Goal: Transaction & Acquisition: Subscribe to service/newsletter

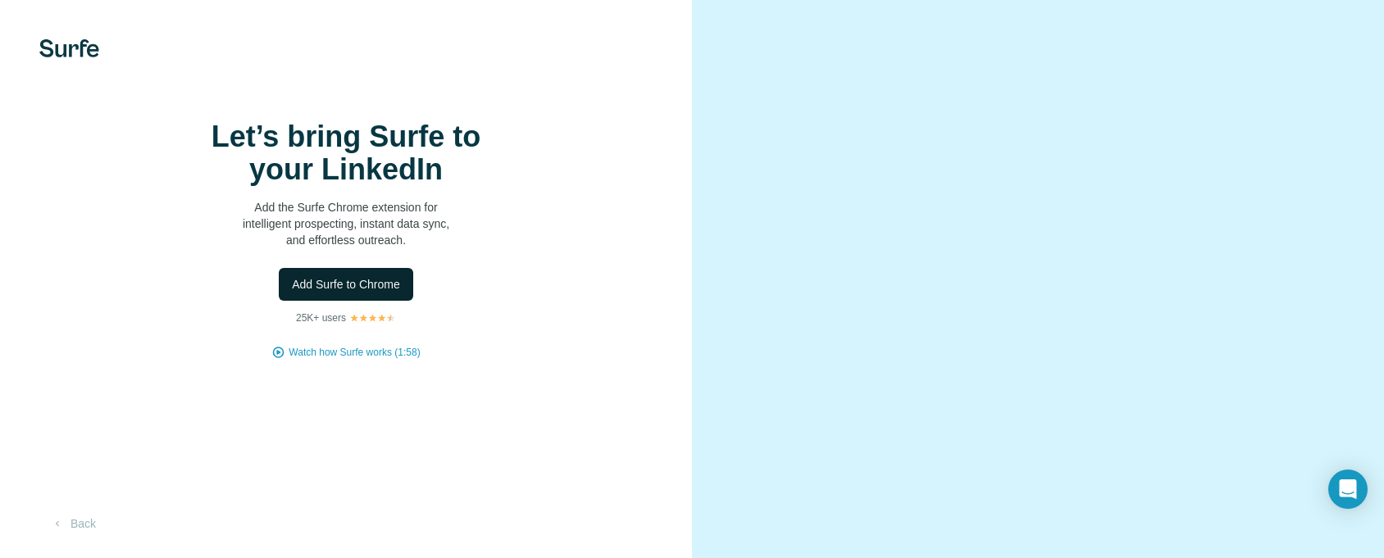
click at [357, 293] on span "Add Surfe to Chrome" at bounding box center [346, 284] width 108 height 16
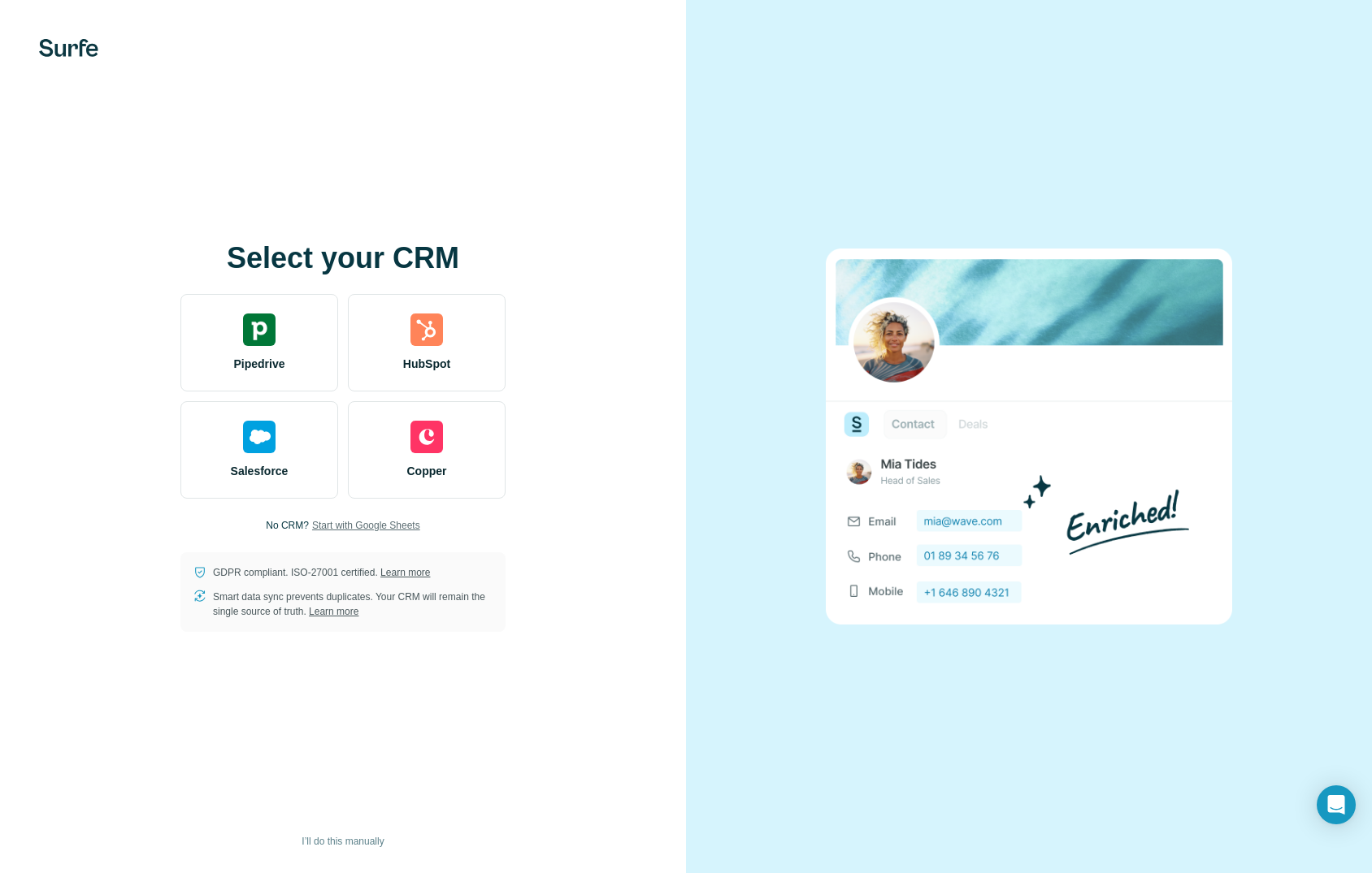
click at [361, 525] on span "Start with Google Sheets" at bounding box center [366, 525] width 108 height 15
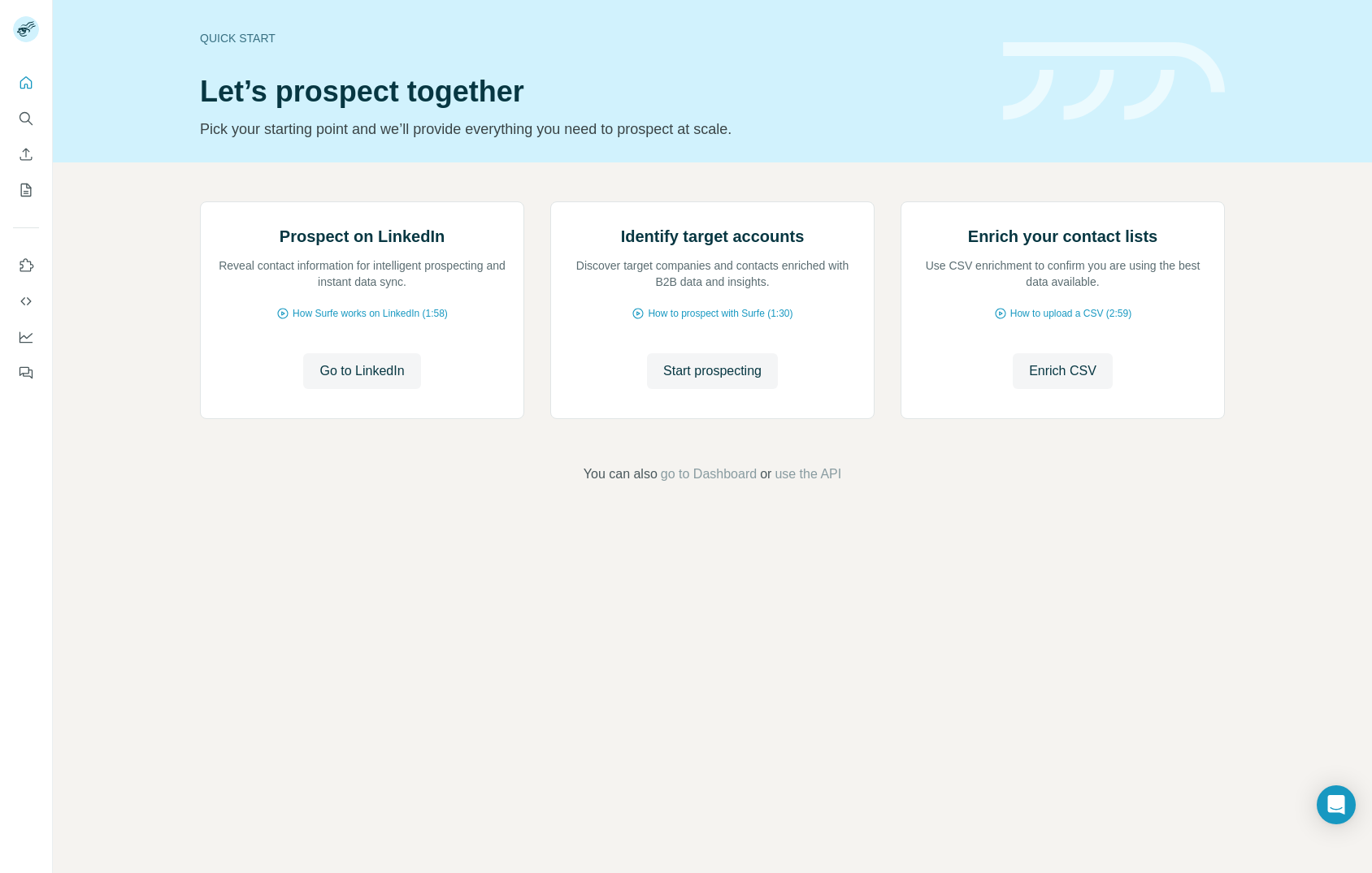
click at [932, 57] on div "Quick start Let’s prospect together Pick your starting point and we’ll provide …" at bounding box center [592, 81] width 783 height 119
click at [358, 382] on span "Go to LinkedIn" at bounding box center [361, 372] width 84 height 20
